Goal: Task Accomplishment & Management: Use online tool/utility

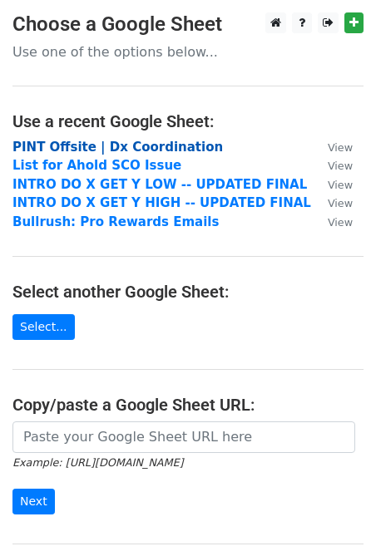
click at [126, 147] on strong "PINT Offsite | Dx Coordination" at bounding box center [117, 147] width 210 height 15
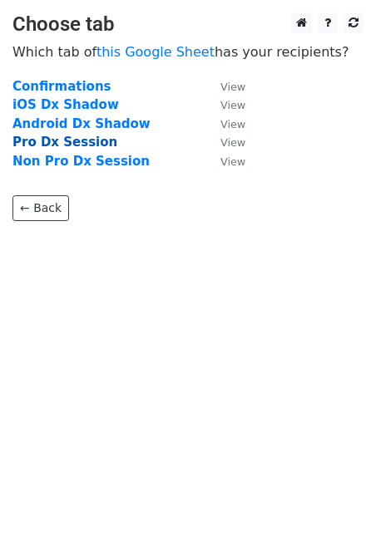
click at [78, 143] on strong "Pro Dx Session" at bounding box center [64, 142] width 105 height 15
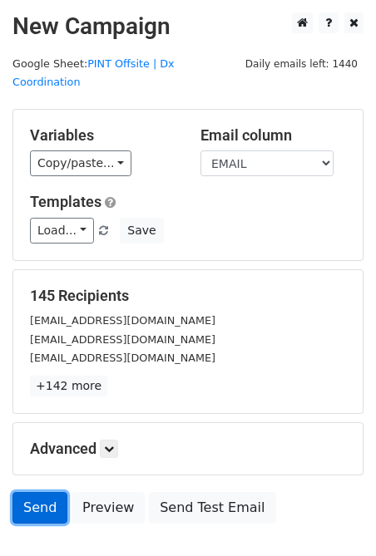
click at [35, 492] on link "Send" at bounding box center [39, 508] width 55 height 32
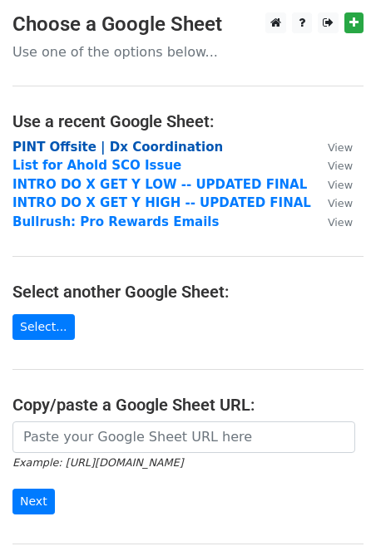
click at [132, 148] on strong "PINT Offsite | Dx Coordination" at bounding box center [117, 147] width 210 height 15
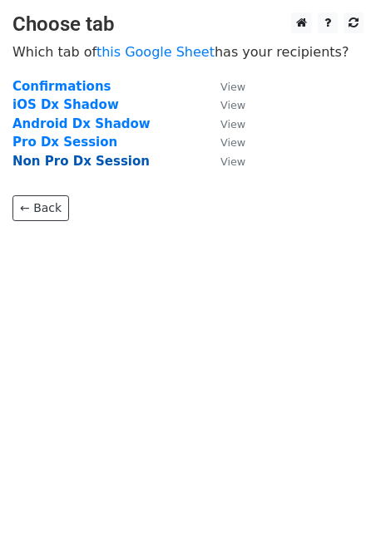
click at [97, 161] on strong "Non Pro Dx Session" at bounding box center [80, 161] width 137 height 15
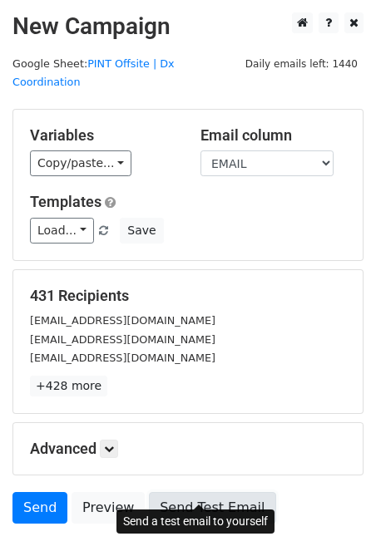
click at [207, 492] on link "Send Test Email" at bounding box center [212, 508] width 126 height 32
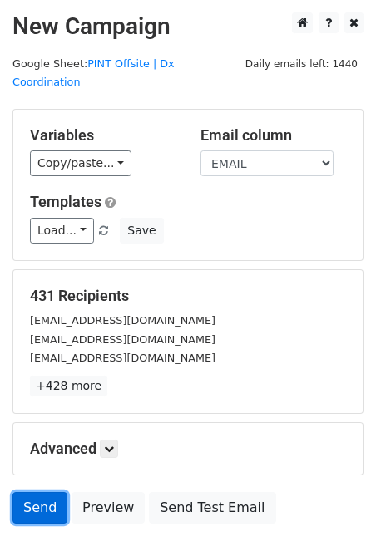
click at [27, 492] on link "Send" at bounding box center [39, 508] width 55 height 32
